Goal: Task Accomplishment & Management: Manage account settings

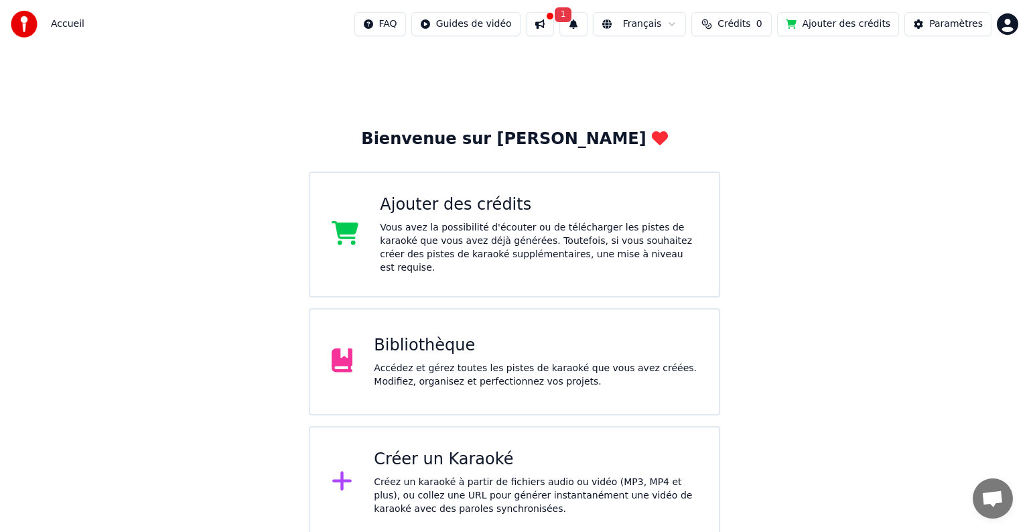
click at [553, 476] on div "Créez un karaoké à partir de fichiers audio ou vidéo (MP3, MP4 et plus), ou col…" at bounding box center [536, 496] width 324 height 40
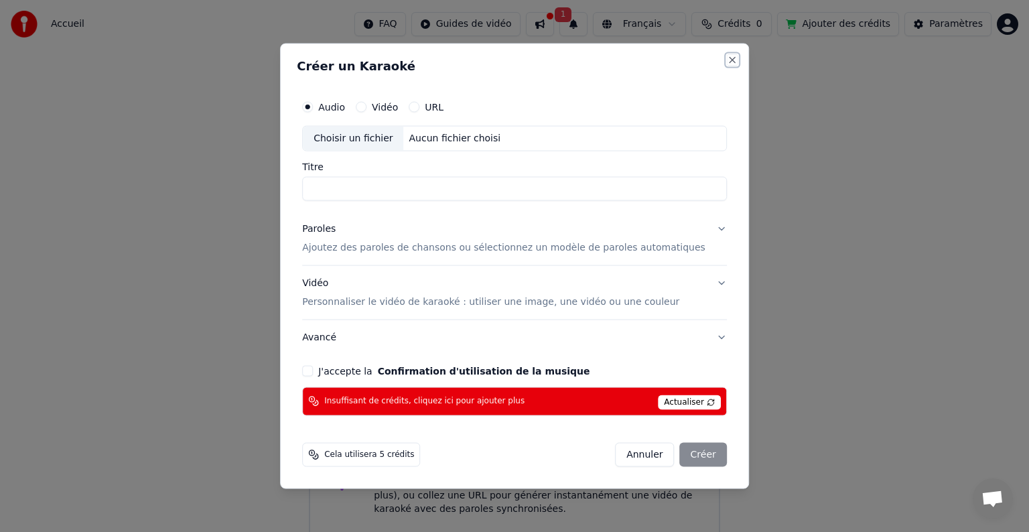
click at [727, 56] on button "Close" at bounding box center [732, 60] width 11 height 11
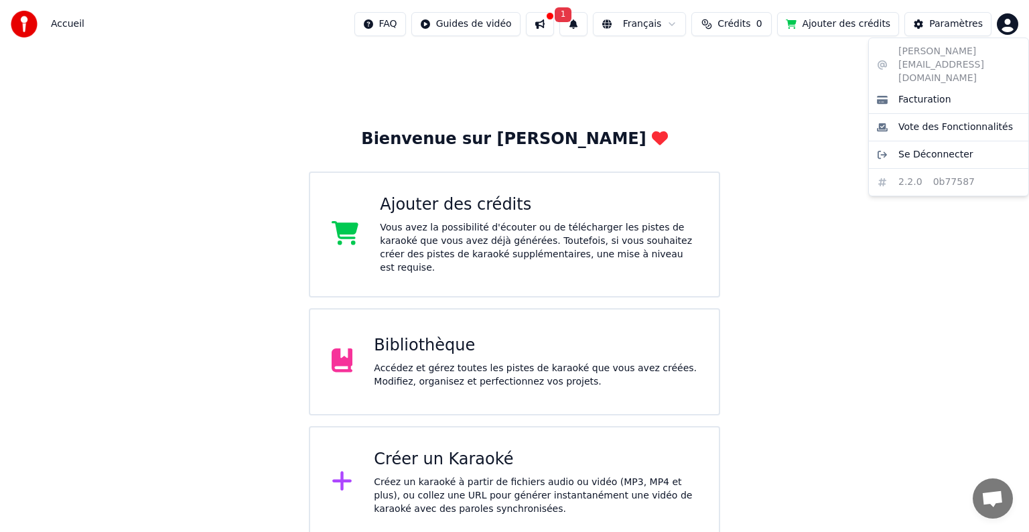
click at [1008, 27] on html "Accueil FAQ Guides de vidéo 1 Français Crédits 0 Ajouter des crédits Paramètres…" at bounding box center [514, 269] width 1029 height 539
click at [972, 144] on div "Se Déconnecter" at bounding box center [949, 154] width 154 height 21
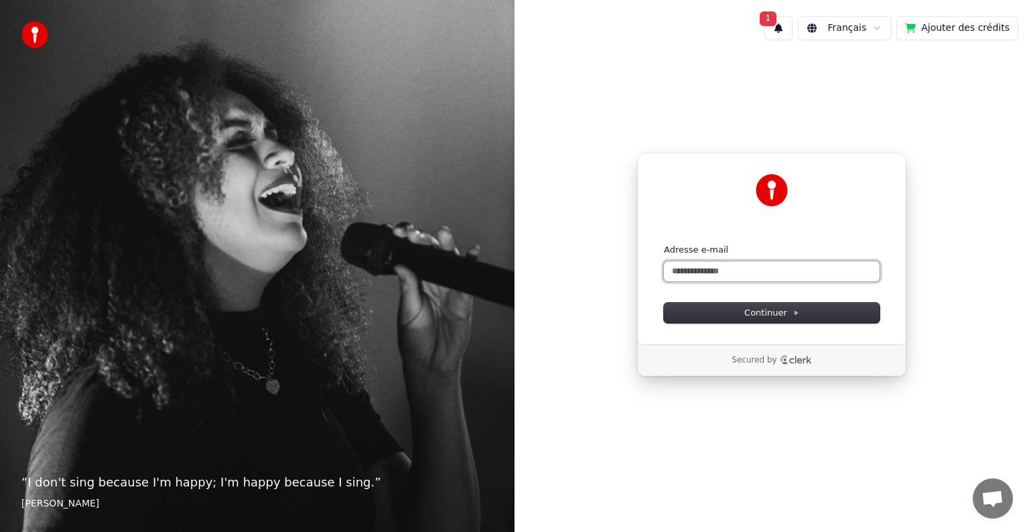
click at [775, 265] on input "Adresse e-mail" at bounding box center [772, 271] width 216 height 20
click at [769, 307] on span "Continuer" at bounding box center [771, 313] width 55 height 12
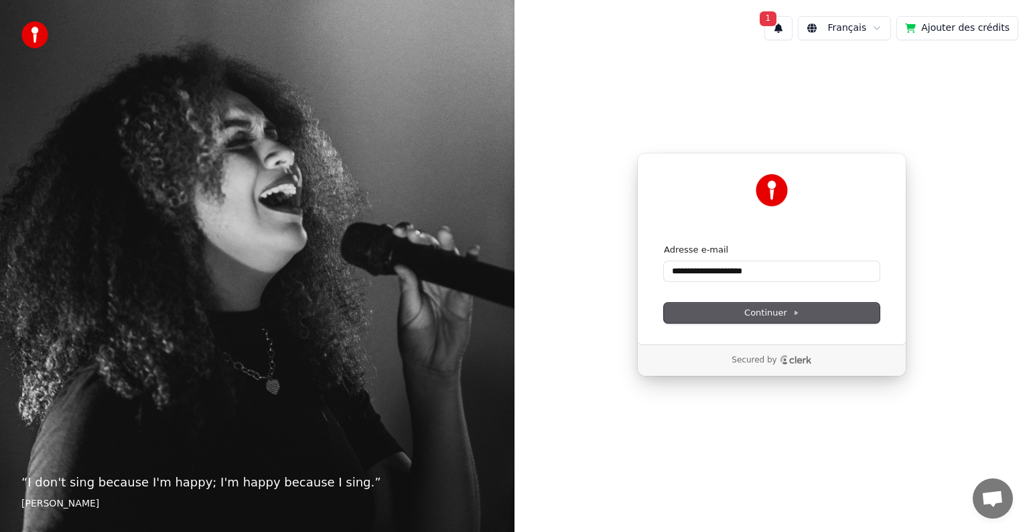
type input "**********"
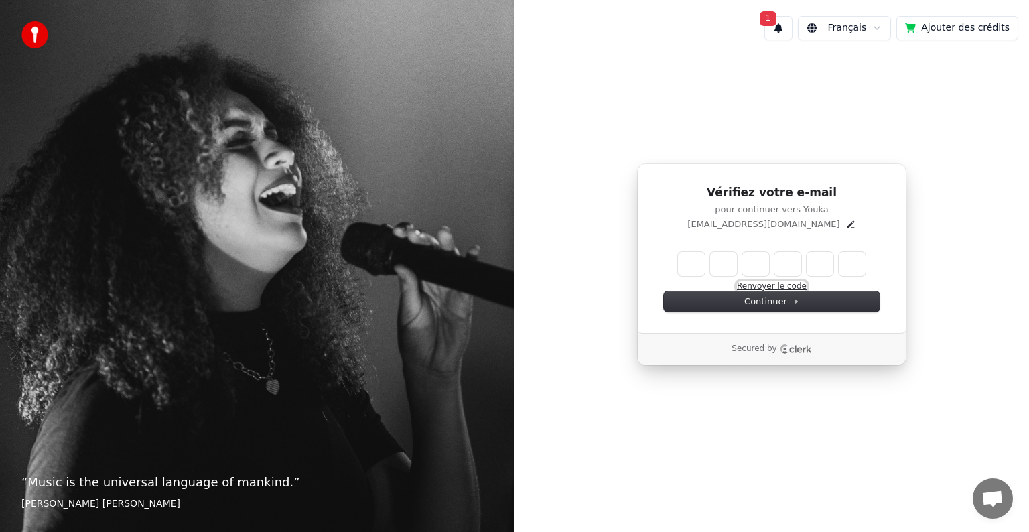
click at [783, 285] on button "Renvoyer le code" at bounding box center [772, 286] width 70 height 11
click at [792, 29] on button "1" at bounding box center [779, 28] width 28 height 24
click at [898, 67] on button "Mettre à Jour" at bounding box center [922, 70] width 84 height 24
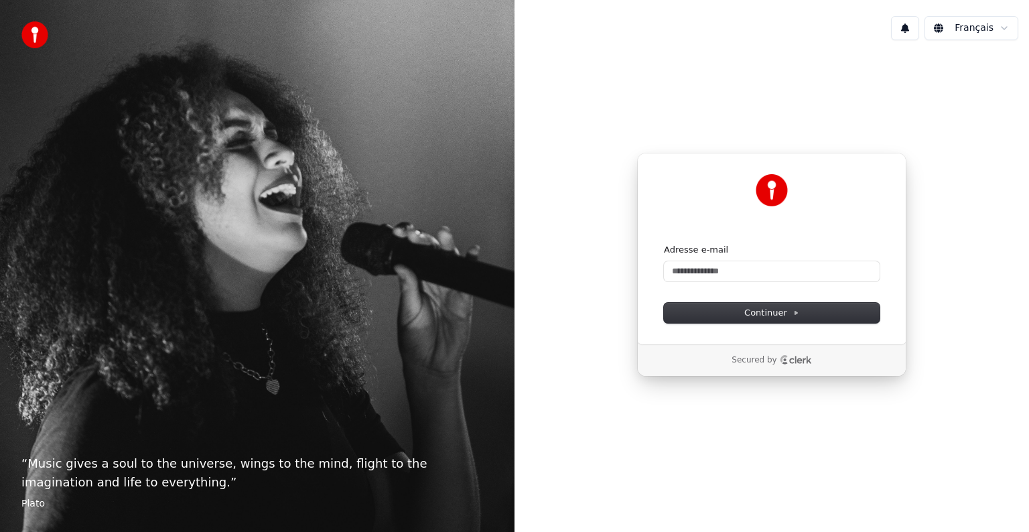
click at [803, 257] on div "Adresse e-mail" at bounding box center [772, 263] width 216 height 38
click at [801, 261] on input "Adresse e-mail" at bounding box center [772, 271] width 216 height 20
click at [775, 314] on span "Continuer" at bounding box center [771, 313] width 55 height 12
type input "**********"
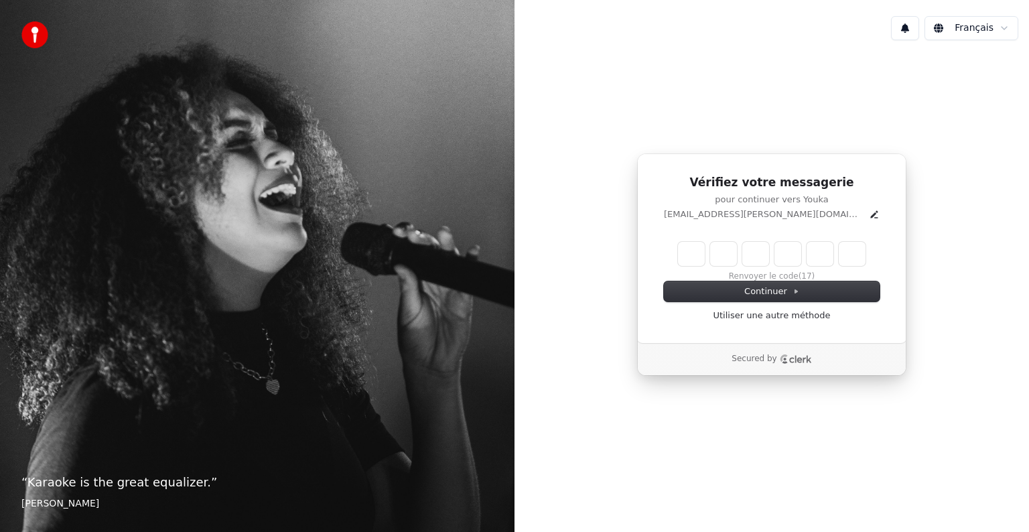
click at [736, 216] on p "[EMAIL_ADDRESS][PERSON_NAME][DOMAIN_NAME]" at bounding box center [764, 214] width 200 height 12
click at [696, 253] on input "Enter verification code" at bounding box center [772, 254] width 188 height 24
type input "******"
